Goal: Task Accomplishment & Management: Manage account settings

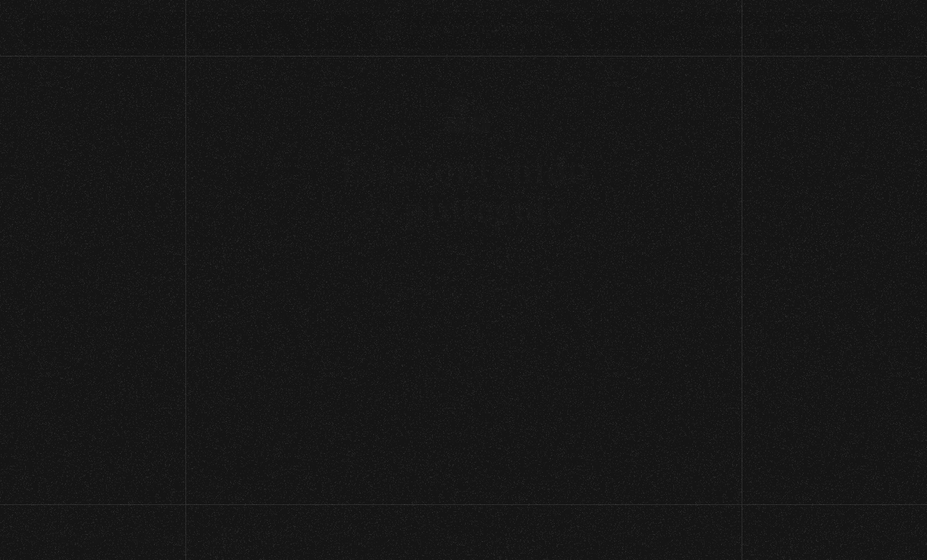
scroll to position [84, 0]
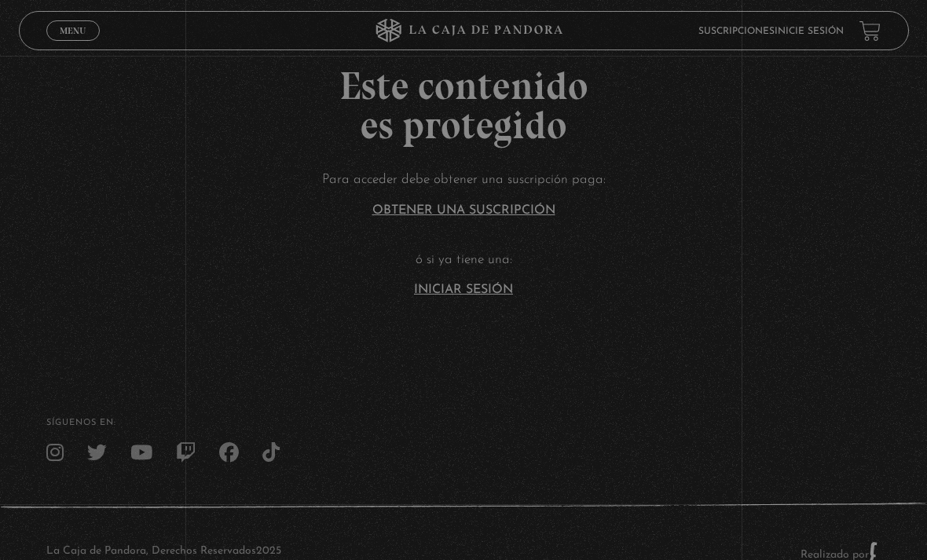
click at [739, 99] on h2 "Este contenido es protegido" at bounding box center [463, 105] width 927 height 79
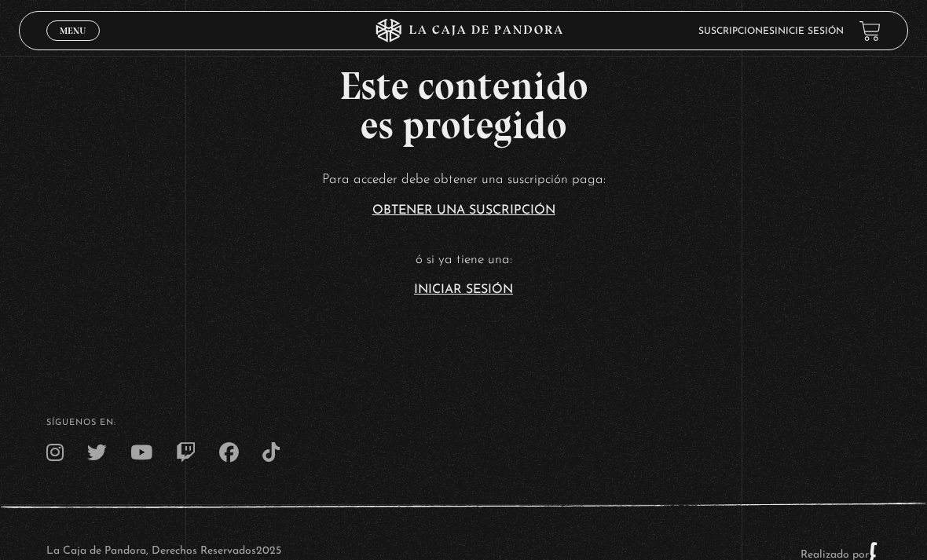
click at [479, 296] on link "Iniciar Sesión" at bounding box center [463, 290] width 99 height 13
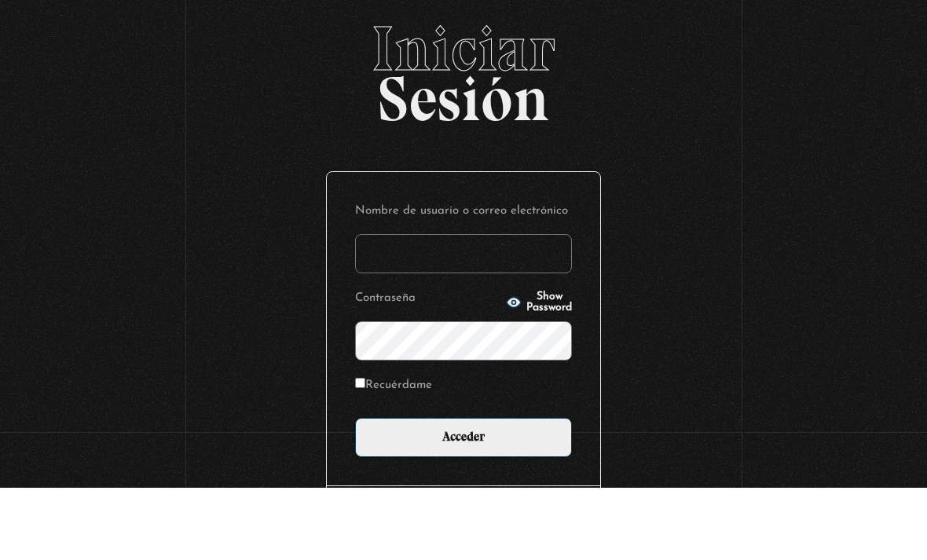
type input "yorle"
click at [464, 490] on input "Acceder" at bounding box center [463, 509] width 217 height 39
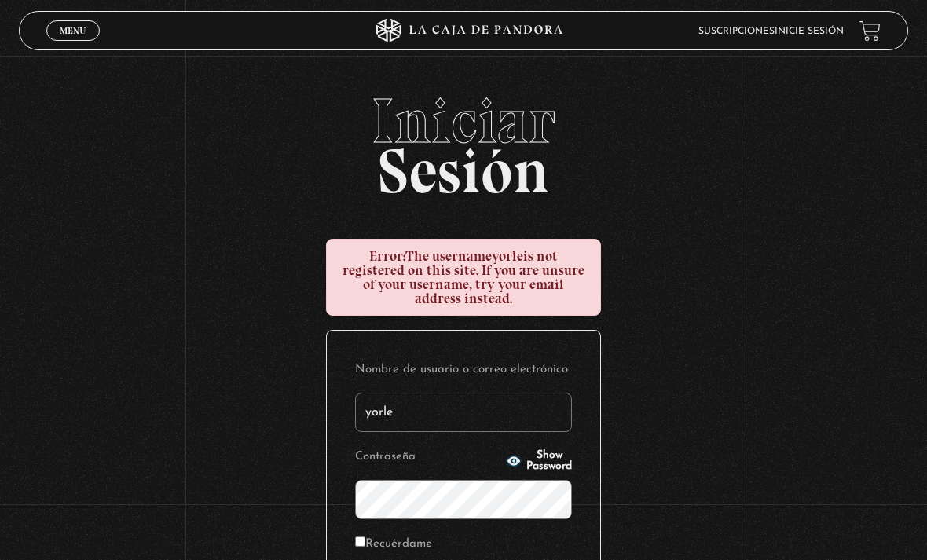
click at [471, 408] on input "yorle" at bounding box center [463, 412] width 217 height 39
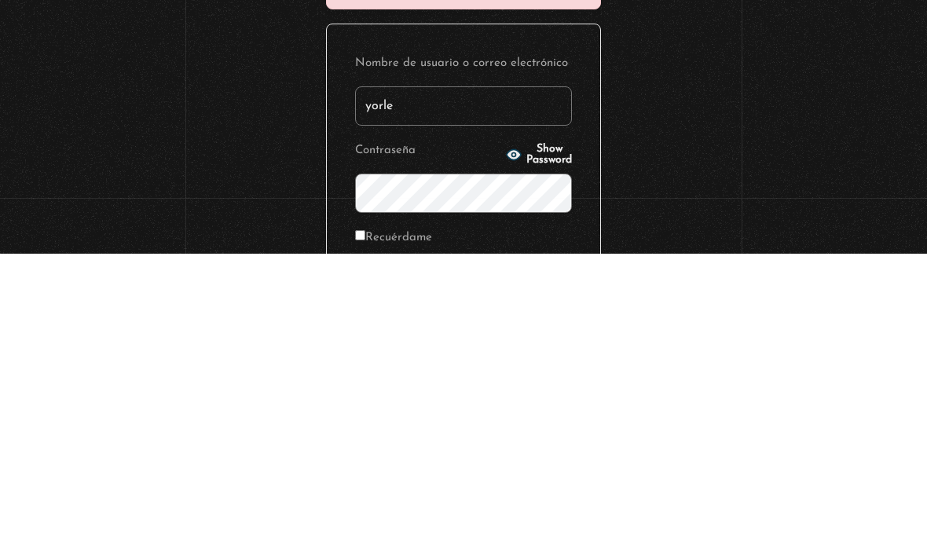
click at [436, 393] on input "yorle" at bounding box center [463, 412] width 217 height 39
click at [424, 393] on input "yorle" at bounding box center [463, 412] width 217 height 39
click at [433, 393] on input "yorle" at bounding box center [463, 412] width 217 height 39
click at [431, 393] on input "yorle" at bounding box center [463, 412] width 217 height 39
click at [464, 393] on input "yorle" at bounding box center [463, 412] width 217 height 39
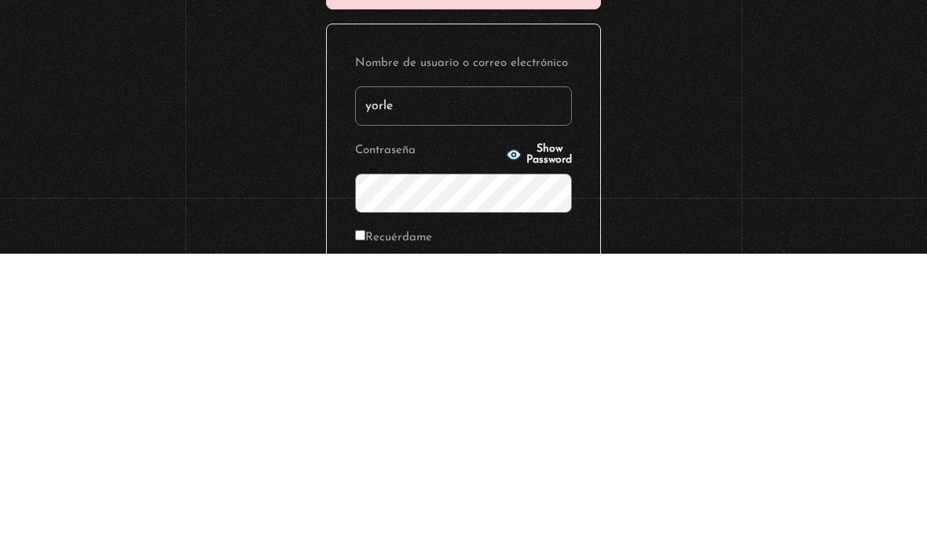
click at [429, 393] on input "yorle" at bounding box center [463, 412] width 217 height 39
type input "[EMAIL_ADDRESS][DOMAIN_NAME]"
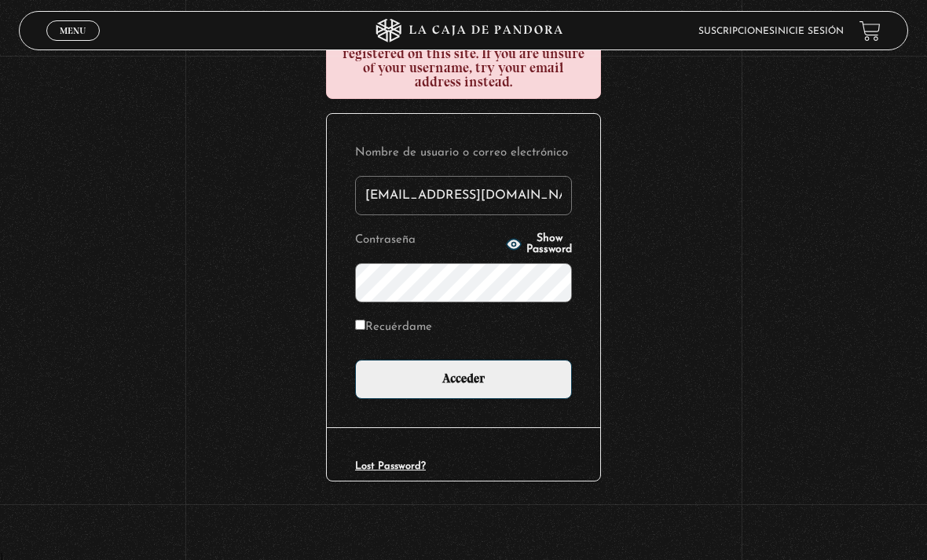
click at [444, 354] on form "Nombre de usuario o correo electrónico yorlenymata@hotmail.com Contraseña Show …" at bounding box center [463, 270] width 217 height 257
click at [473, 408] on div "Nombre de usuario o correo electrónico yorlenymata@hotmail.com Contraseña Show …" at bounding box center [463, 271] width 273 height 314
click at [479, 372] on input "Acceder" at bounding box center [463, 379] width 217 height 39
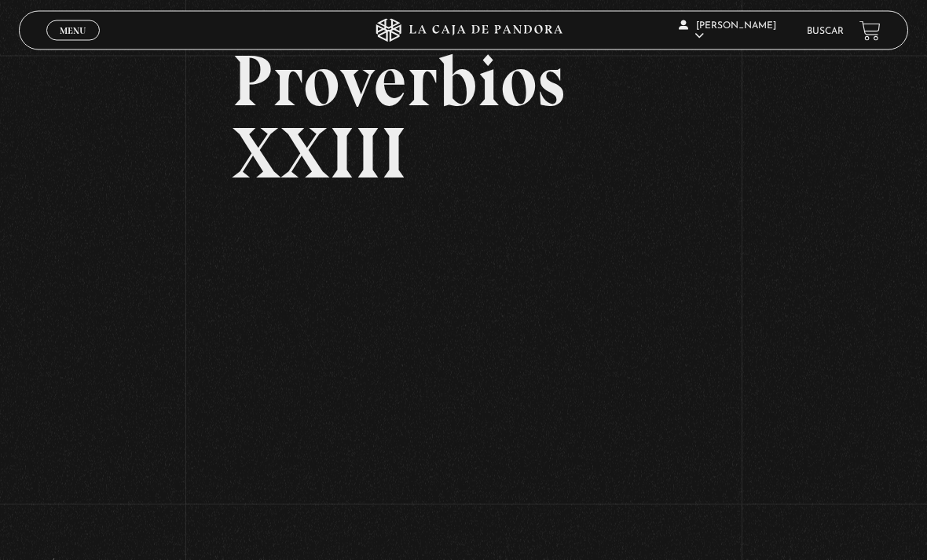
scroll to position [100, 0]
